Goal: Transaction & Acquisition: Purchase product/service

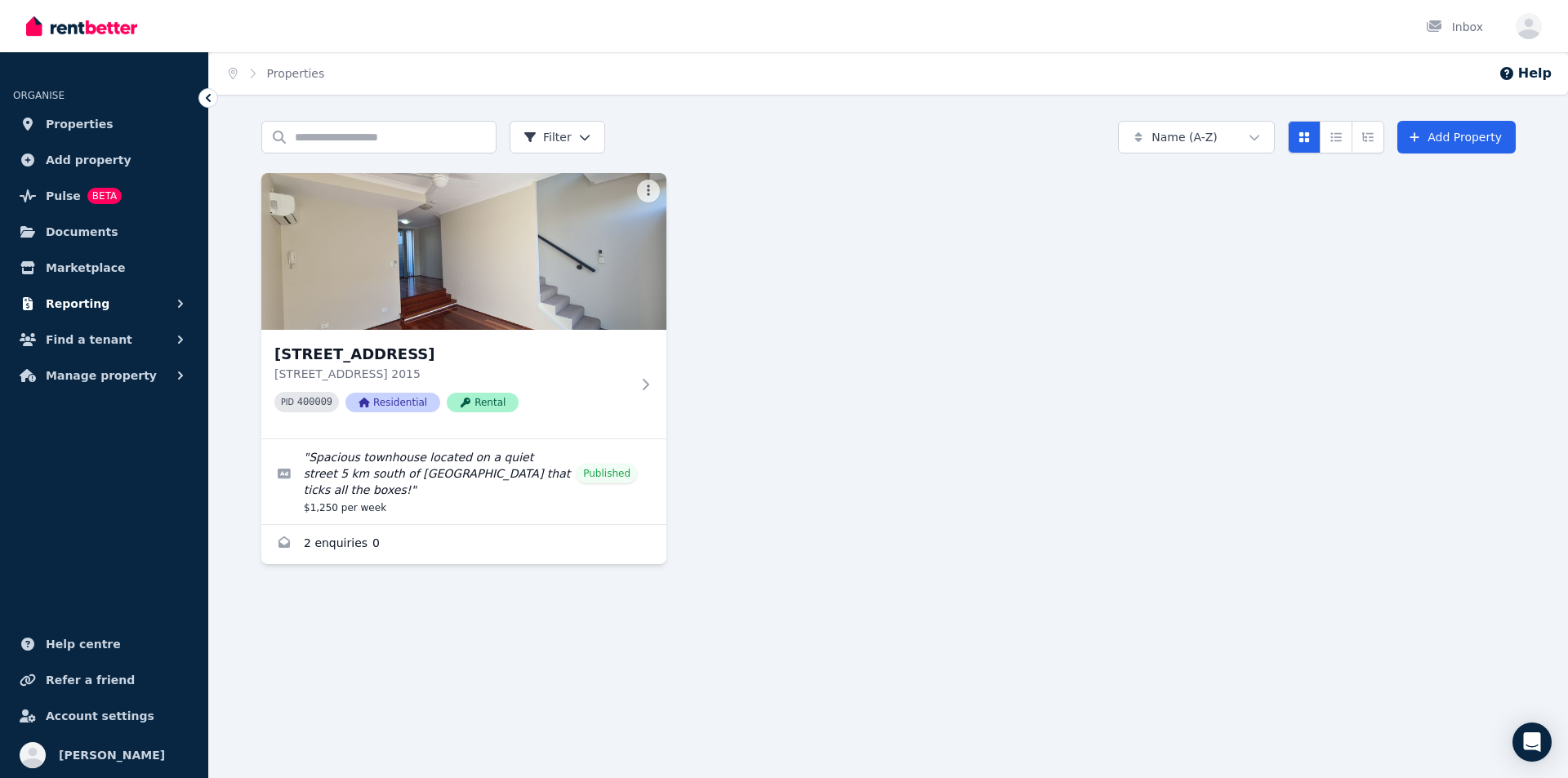
click at [88, 296] on span "Reporting" at bounding box center [77, 303] width 63 height 20
click at [92, 413] on span "Find a tenant" at bounding box center [88, 407] width 86 height 20
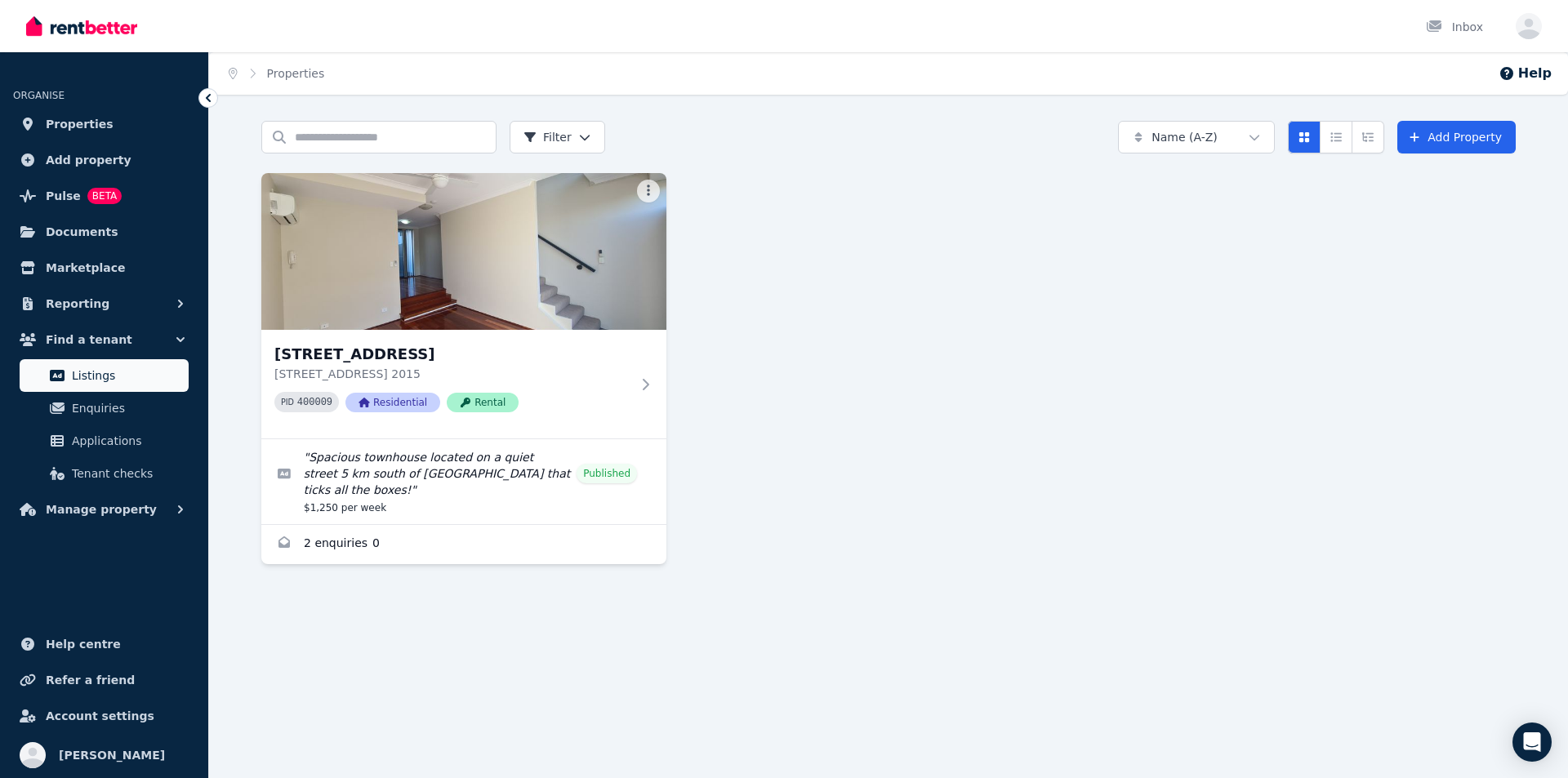
click at [84, 378] on span "Listings" at bounding box center [127, 375] width 110 height 20
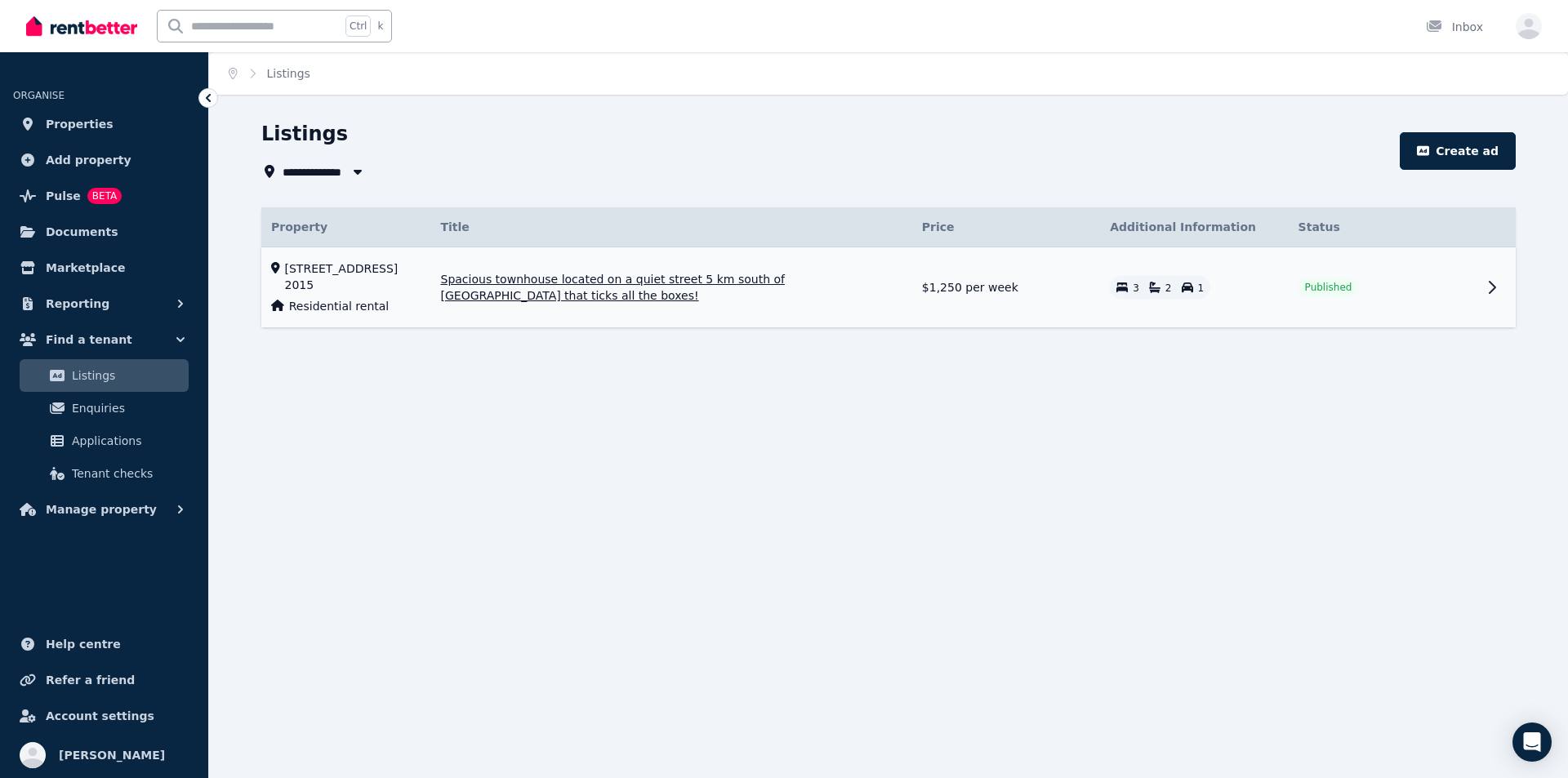
click at [1489, 285] on icon at bounding box center [1492, 287] width 20 height 20
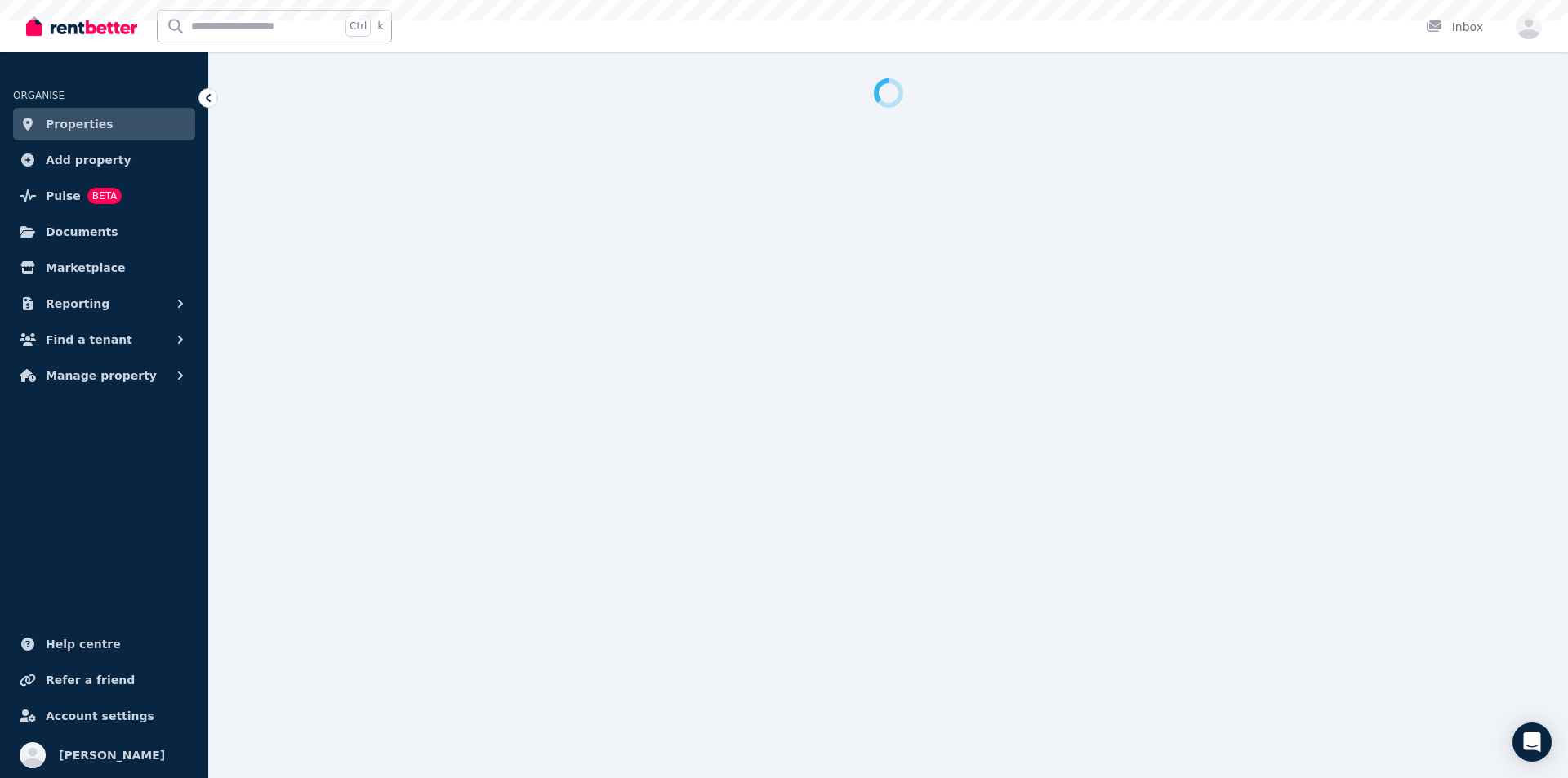
select select "**********"
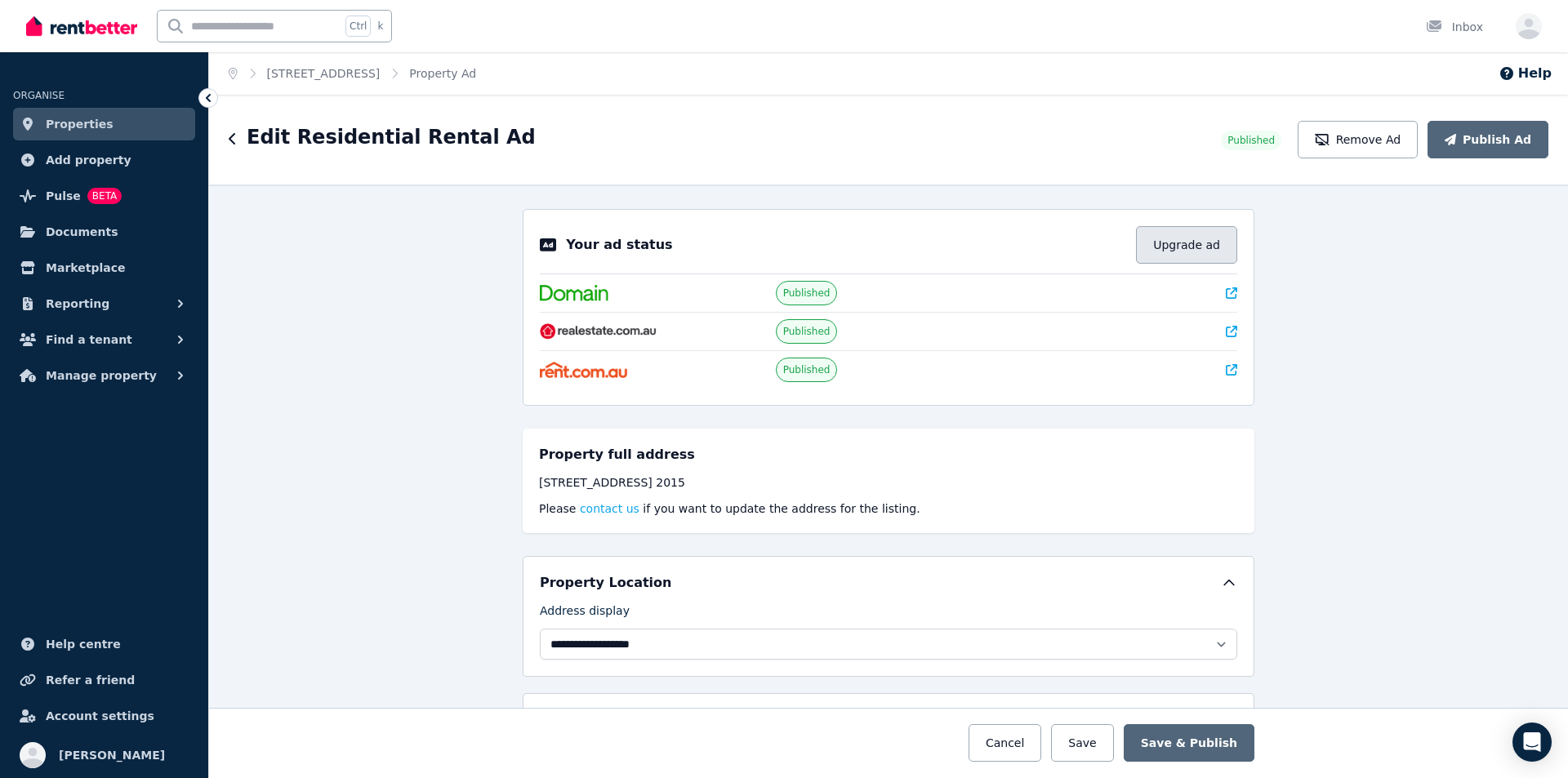
click at [1186, 247] on button "Upgrade ad" at bounding box center [1186, 245] width 101 height 38
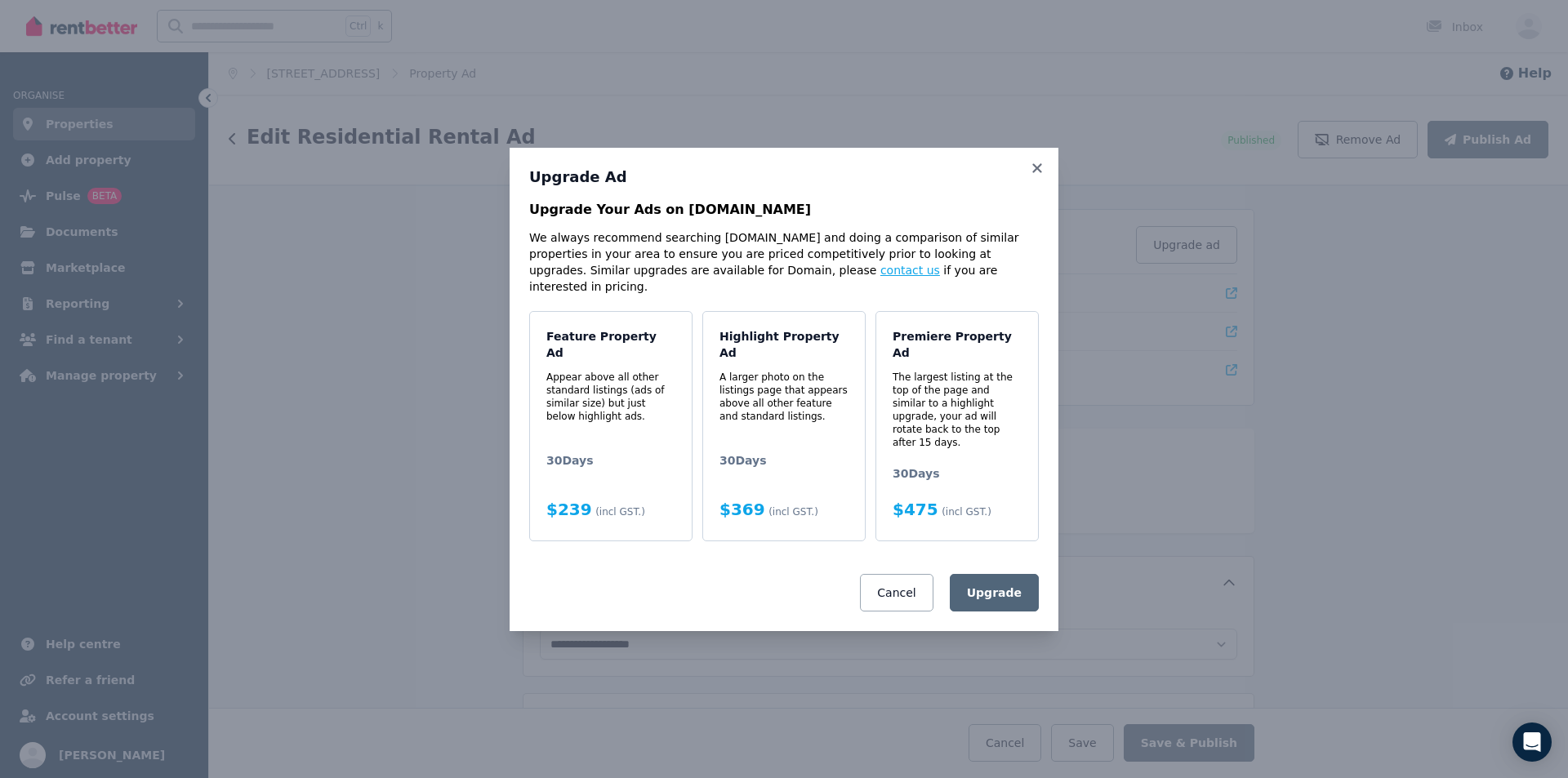
click at [880, 276] on link "contact us" at bounding box center [910, 270] width 60 height 13
click at [1037, 172] on icon at bounding box center [1036, 168] width 9 height 9
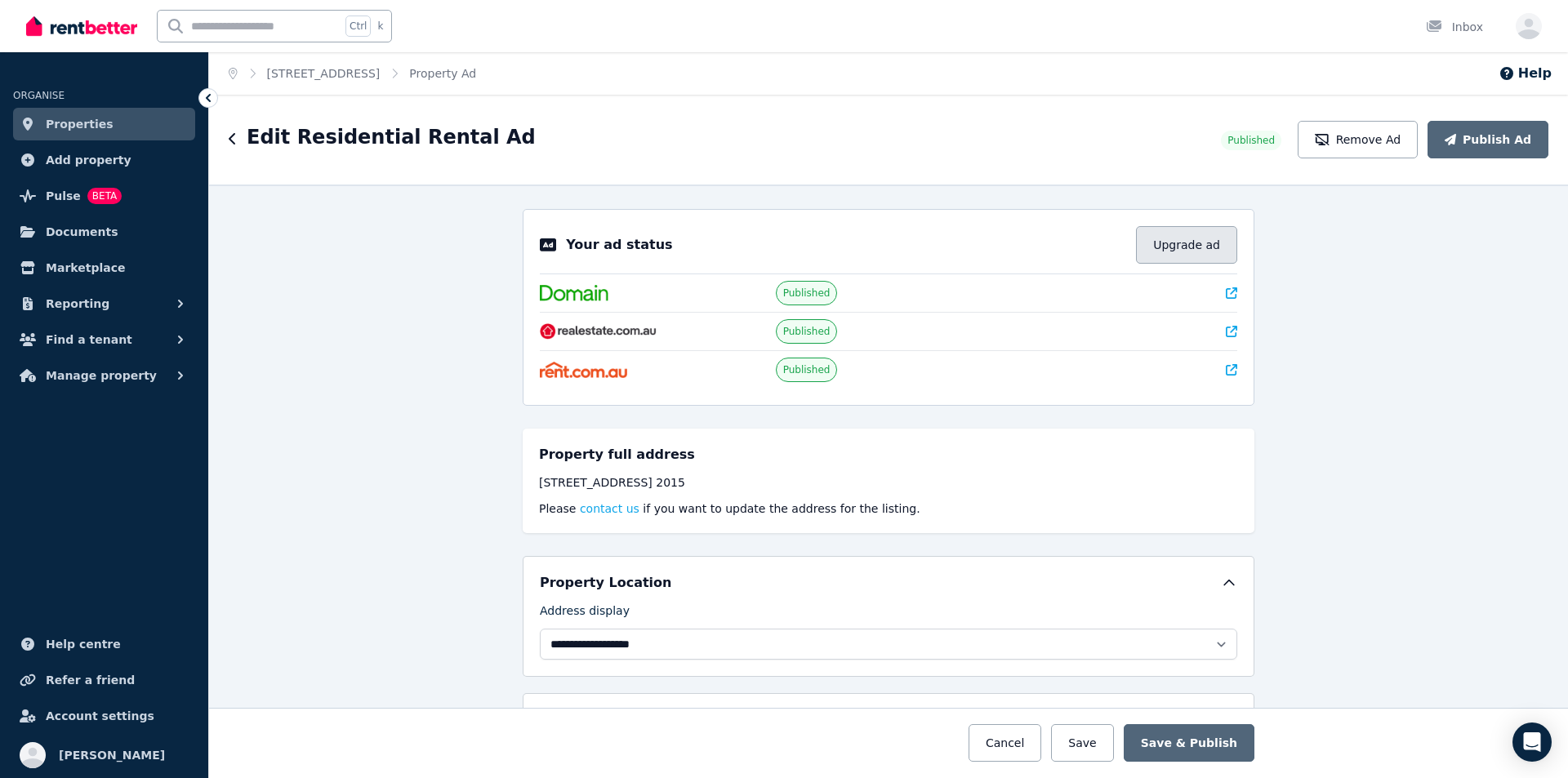
click at [1181, 252] on button "Upgrade ad" at bounding box center [1186, 245] width 101 height 38
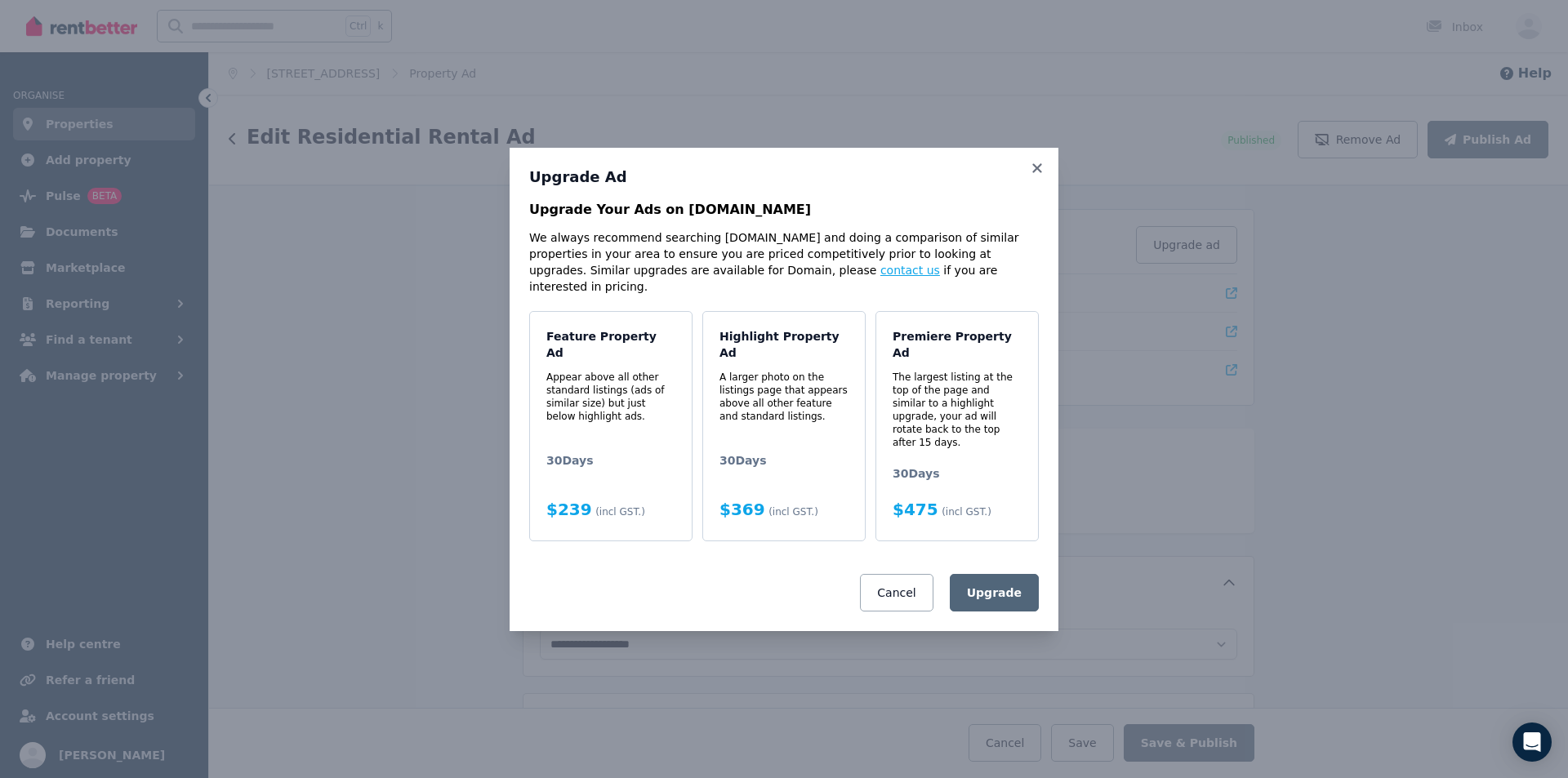
click at [880, 276] on link "contact us" at bounding box center [910, 270] width 60 height 13
click at [934, 427] on div "Premiere Property Ad The largest listing at the top of the page and similar to …" at bounding box center [957, 425] width 164 height 230
click at [982, 580] on button "Upgrade" at bounding box center [994, 592] width 89 height 38
